Goal: Task Accomplishment & Management: Use online tool/utility

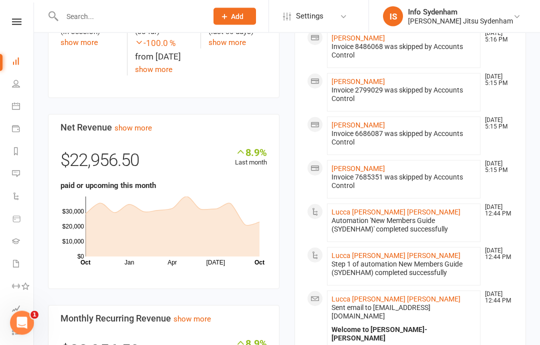
scroll to position [217, 0]
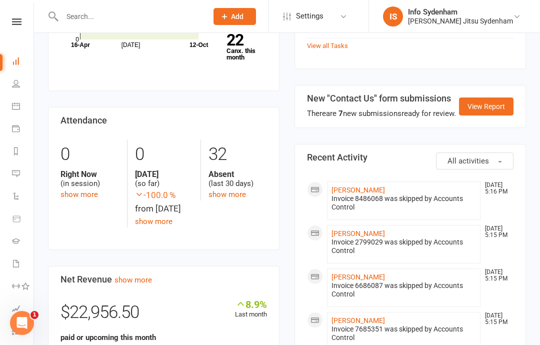
click at [241, 46] on link "22 Canx. this month" at bounding box center [247, 47] width 41 height 28
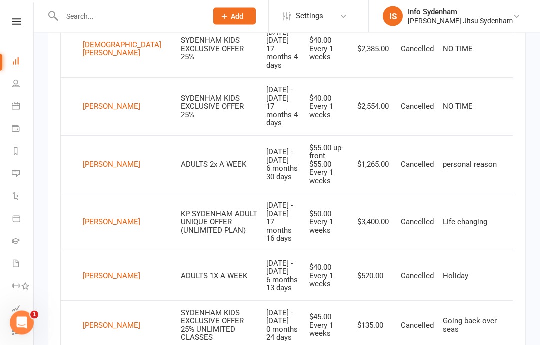
scroll to position [935, 0]
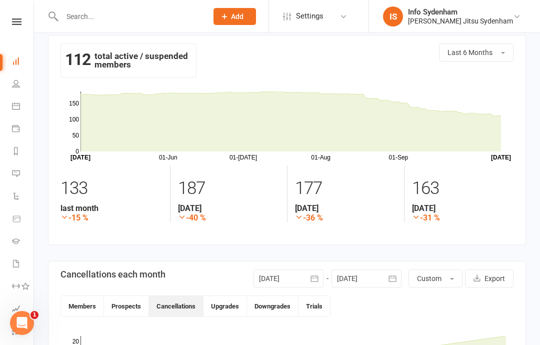
scroll to position [0, 0]
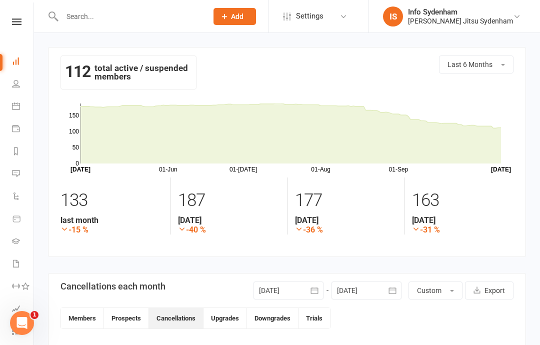
click at [26, 56] on link "Dashboard" at bounding box center [23, 62] width 23 height 23
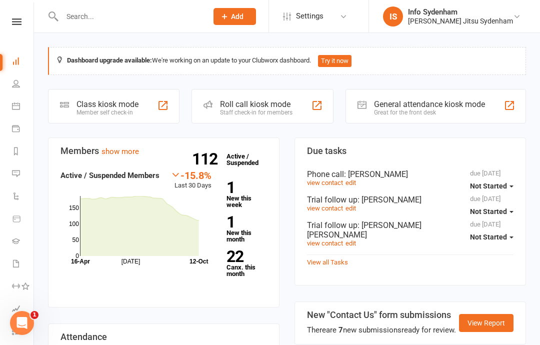
click at [142, 98] on div "Class kiosk mode Member self check-in" at bounding box center [114, 106] width 132 height 35
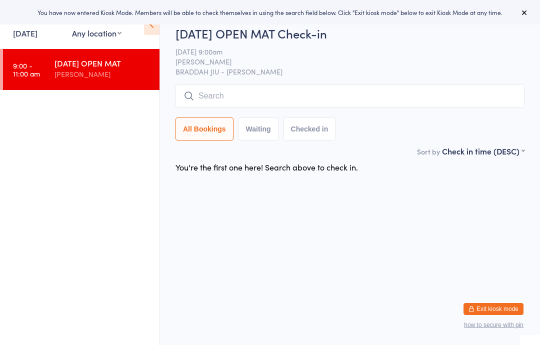
click at [393, 90] on input "search" at bounding box center [350, 96] width 349 height 23
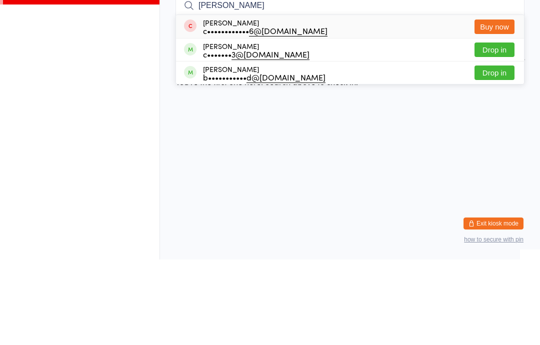
type input "[PERSON_NAME]"
click at [495, 128] on button "Drop in" at bounding box center [495, 135] width 40 height 15
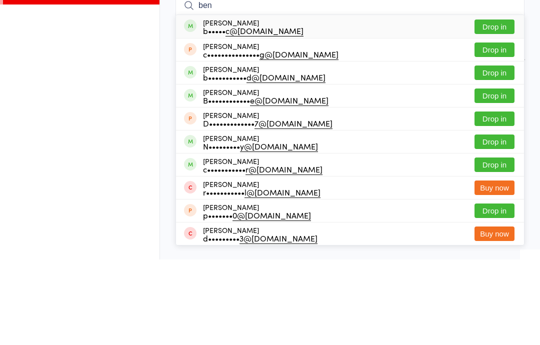
type input "ben"
click at [499, 105] on button "Drop in" at bounding box center [495, 112] width 40 height 15
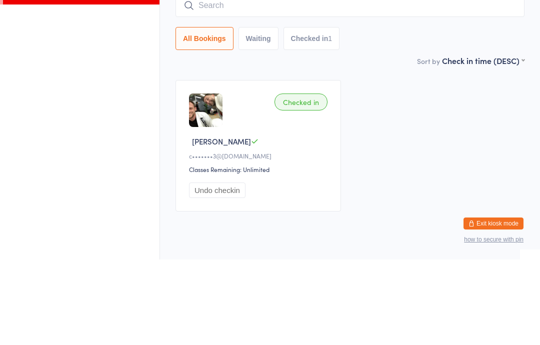
scroll to position [33, 0]
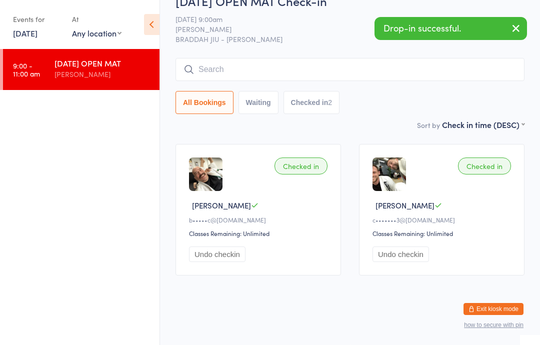
click at [351, 58] on input "search" at bounding box center [350, 69] width 349 height 23
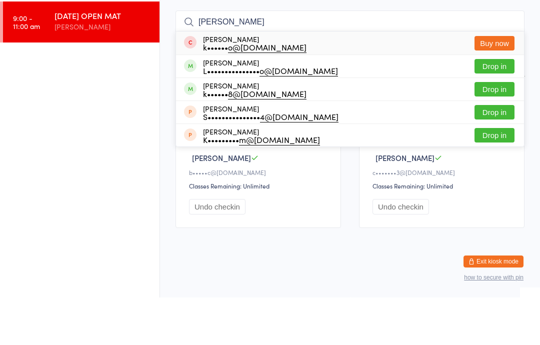
type input "[PERSON_NAME]"
click at [496, 130] on button "Drop in" at bounding box center [495, 137] width 40 height 15
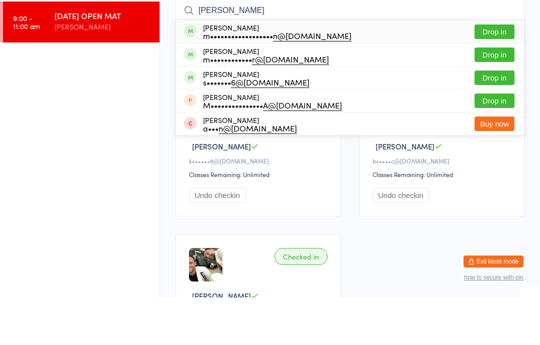
type input "[PERSON_NAME]"
click at [497, 72] on button "Drop in" at bounding box center [495, 79] width 40 height 15
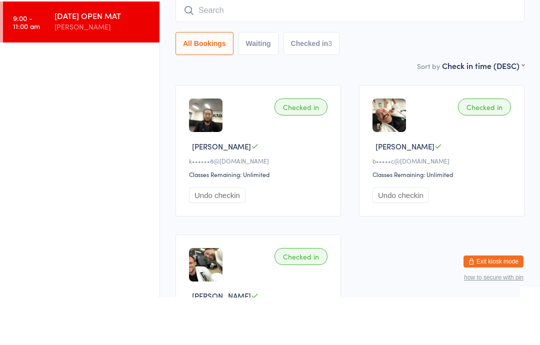
scroll to position [81, 0]
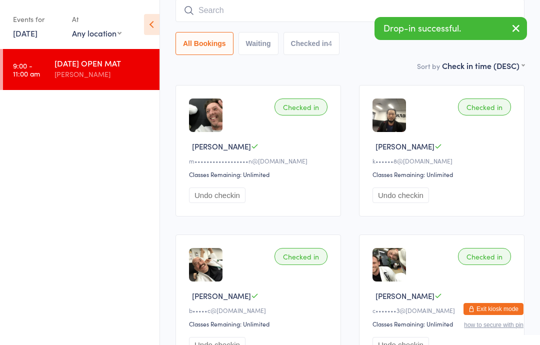
click at [320, 9] on input "search" at bounding box center [350, 10] width 349 height 23
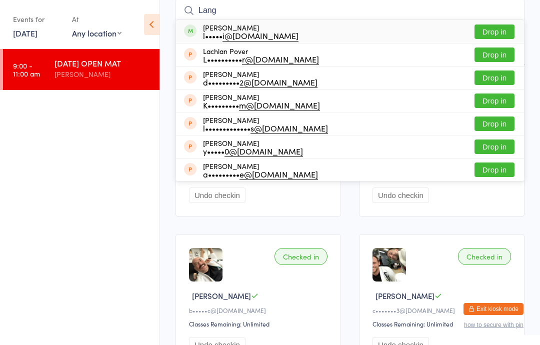
type input "Lang"
click at [498, 35] on button "Drop in" at bounding box center [495, 32] width 40 height 15
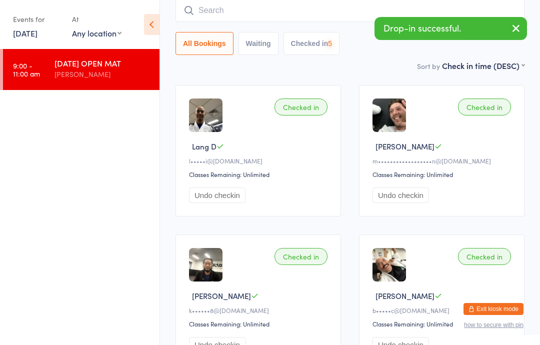
click at [306, 10] on input "search" at bounding box center [350, 10] width 349 height 23
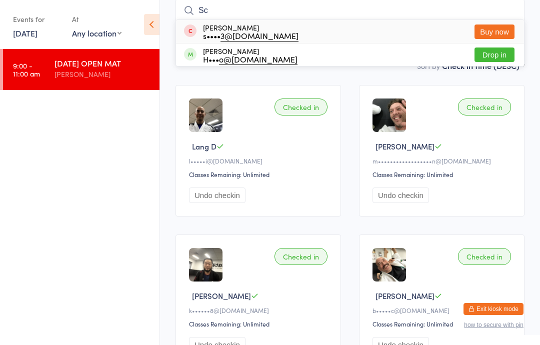
type input "S"
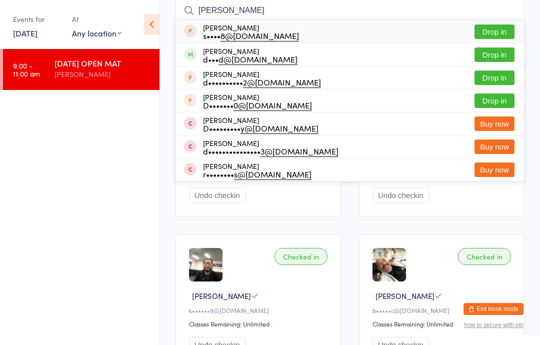
type input "[PERSON_NAME]"
click at [496, 54] on button "Drop in" at bounding box center [495, 55] width 40 height 15
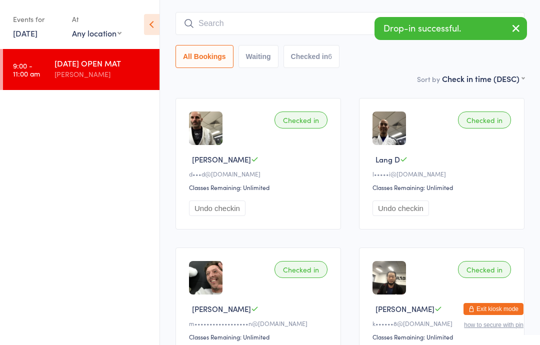
scroll to position [0, 0]
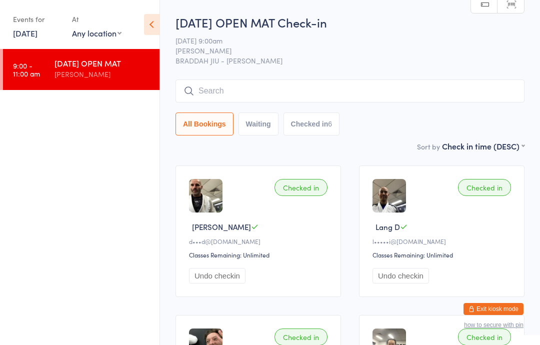
click at [344, 85] on input "search" at bounding box center [350, 91] width 349 height 23
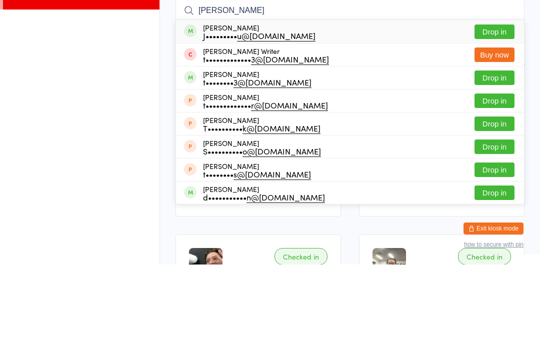
type input "[PERSON_NAME]"
click at [497, 105] on button "Drop in" at bounding box center [495, 112] width 40 height 15
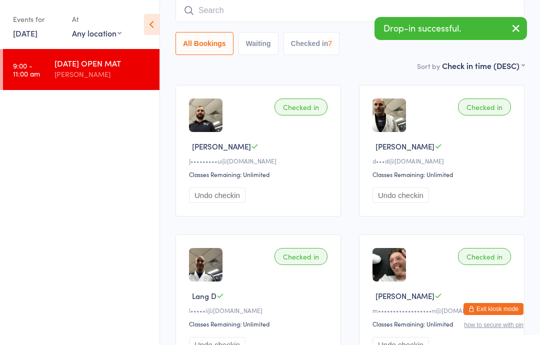
click at [337, 8] on input "search" at bounding box center [350, 10] width 349 height 23
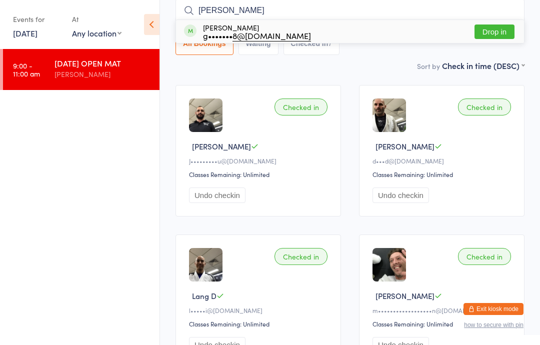
type input "[PERSON_NAME]"
click at [500, 34] on button "Drop in" at bounding box center [495, 32] width 40 height 15
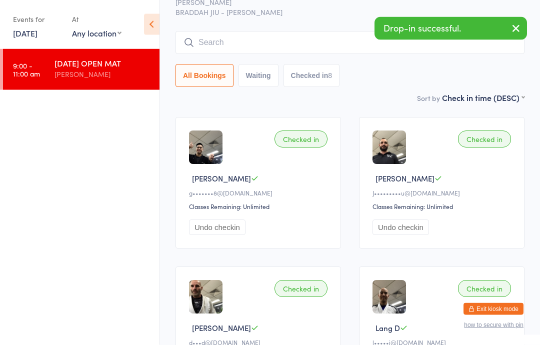
scroll to position [0, 0]
